Goal: Task Accomplishment & Management: Manage account settings

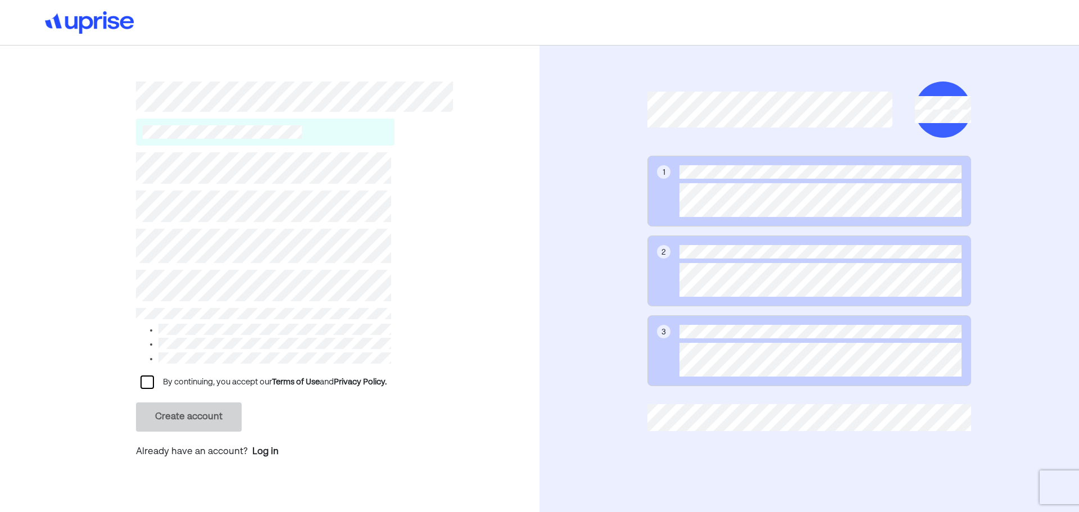
click at [28, 252] on div "By continuing, you accept our Terms of Use and Privacy Policy. Create account A…" at bounding box center [269, 285] width 539 height 478
click at [0, 300] on div "By continuing, you accept our Terms of Use and Privacy Policy. Create account A…" at bounding box center [269, 285] width 539 height 478
click at [448, 364] on div "By continuing, you accept our Terms of Use and Privacy Policy. Create account A…" at bounding box center [294, 307] width 317 height 323
click at [269, 450] on div "Log in" at bounding box center [265, 451] width 26 height 13
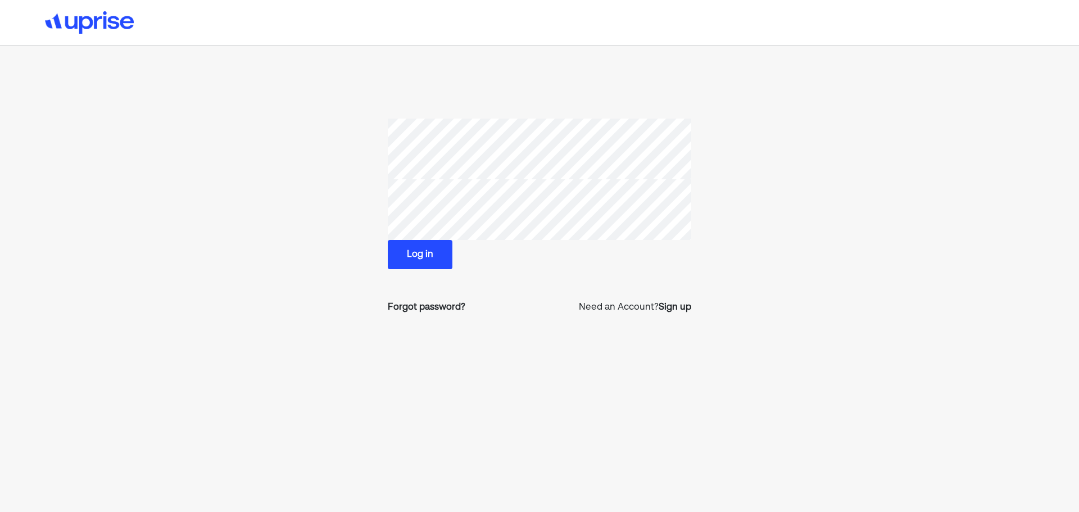
click at [402, 257] on button "Log in" at bounding box center [420, 254] width 65 height 29
click at [432, 258] on button "Log in" at bounding box center [420, 254] width 65 height 29
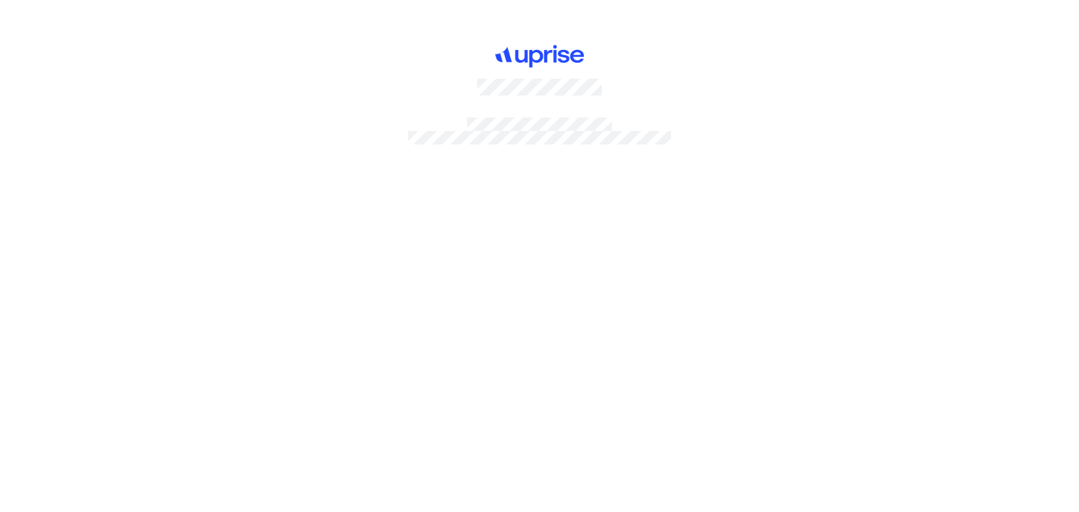
click at [226, 94] on div at bounding box center [539, 256] width 1079 height 512
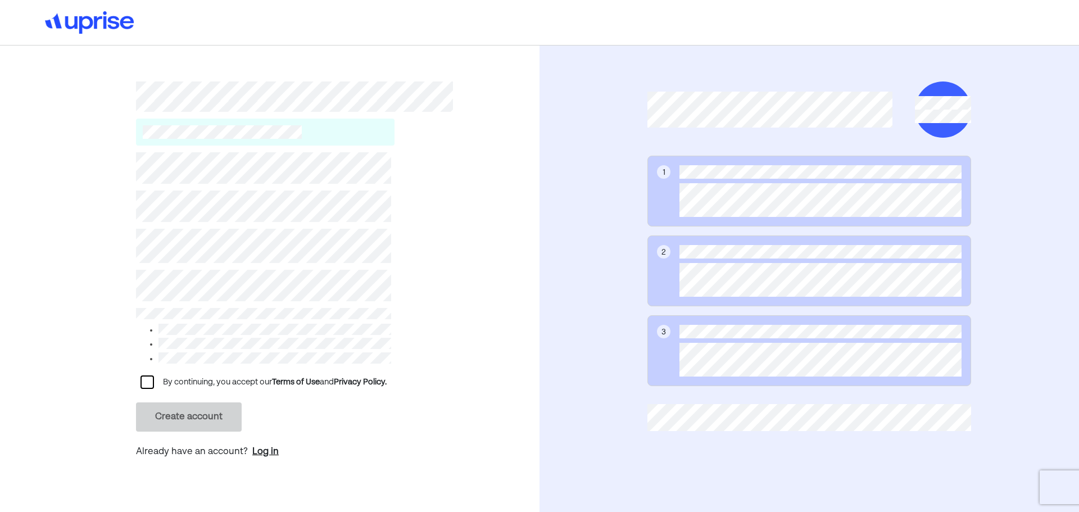
click at [264, 450] on div "Log in" at bounding box center [265, 451] width 26 height 13
